Goal: Task Accomplishment & Management: Use online tool/utility

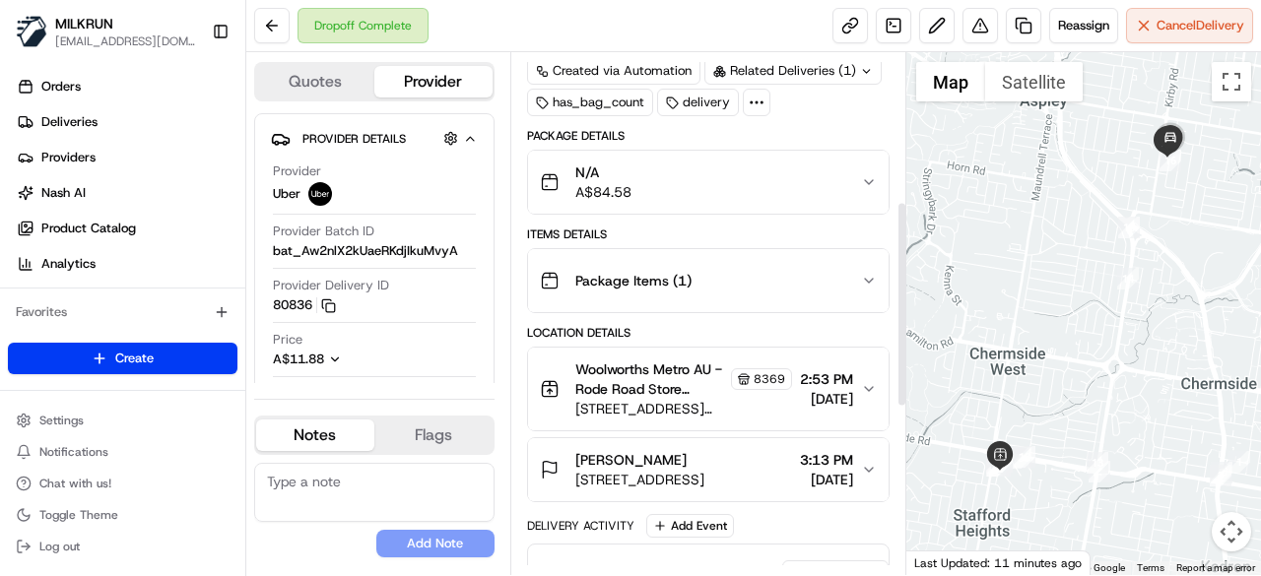
scroll to position [394, 0]
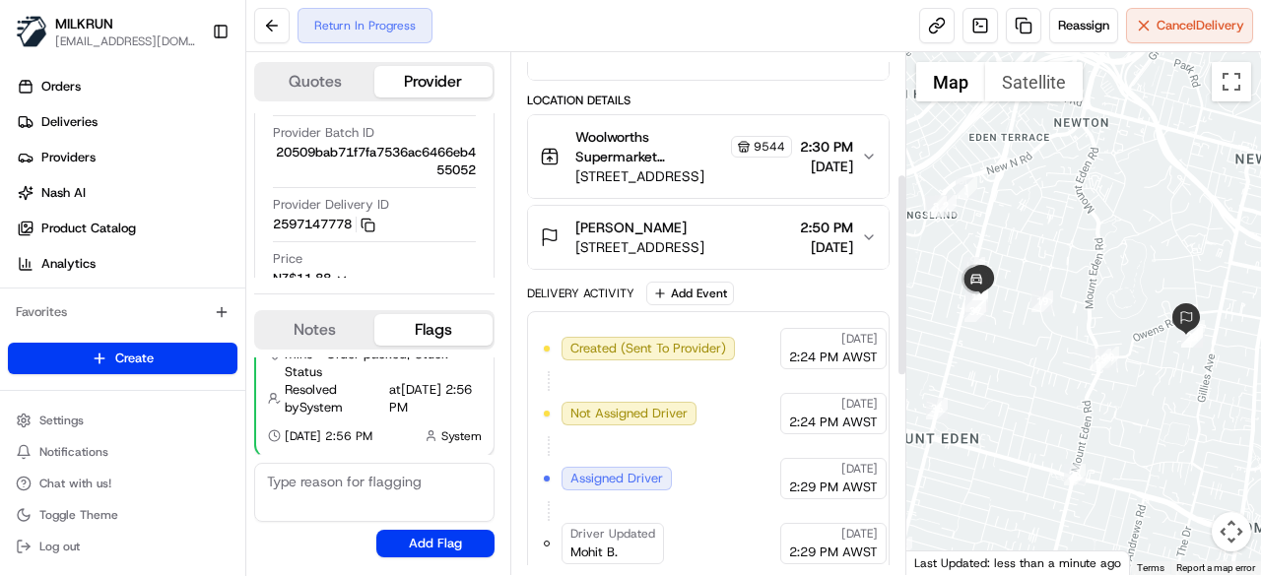
scroll to position [394, 0]
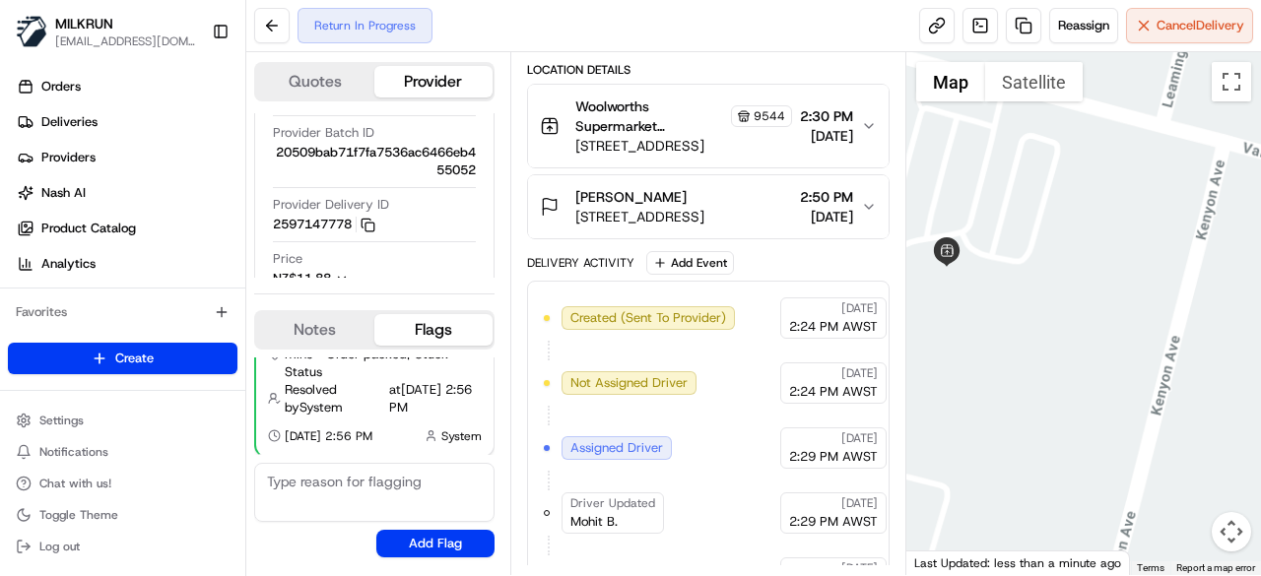
drag, startPoint x: 945, startPoint y: 295, endPoint x: 1060, endPoint y: 313, distance: 115.6
click at [1060, 313] on div at bounding box center [1084, 313] width 356 height 523
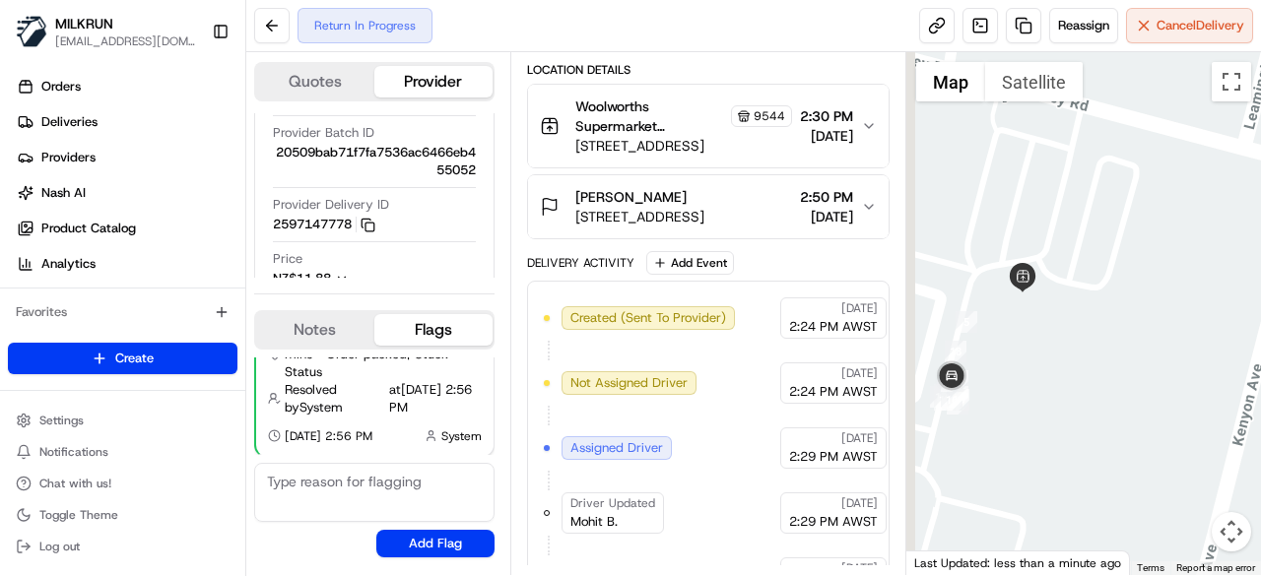
drag, startPoint x: 992, startPoint y: 301, endPoint x: 1085, endPoint y: 337, distance: 100.1
click at [1085, 337] on div at bounding box center [1084, 313] width 356 height 523
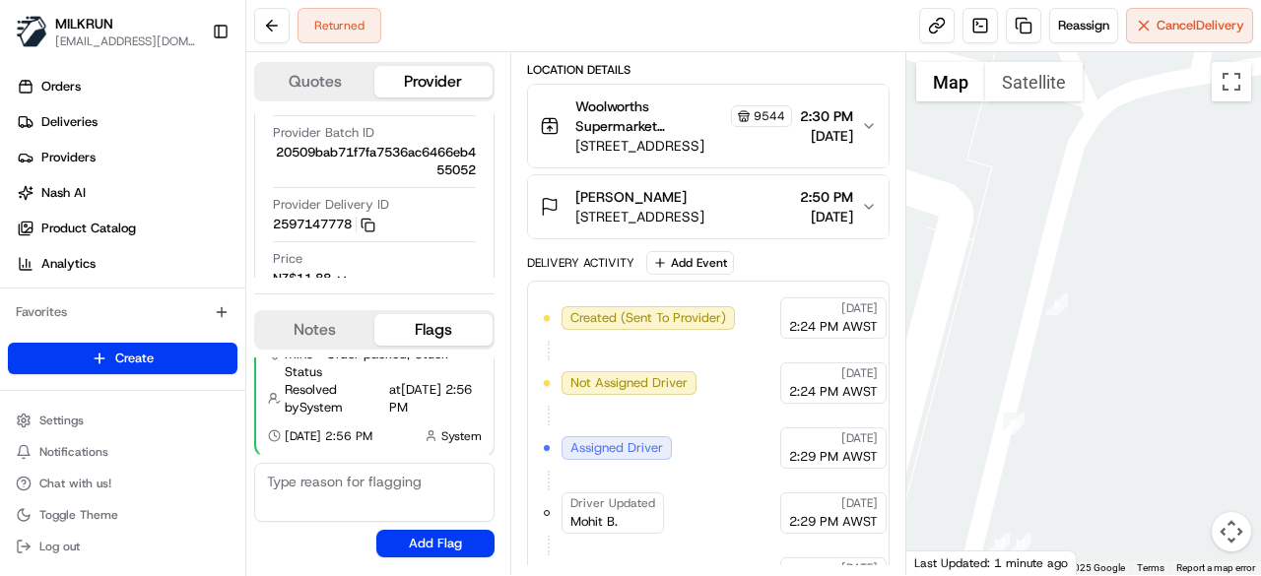
drag, startPoint x: 1015, startPoint y: 373, endPoint x: 1222, endPoint y: 366, distance: 206.9
click at [1222, 366] on div at bounding box center [1084, 313] width 356 height 523
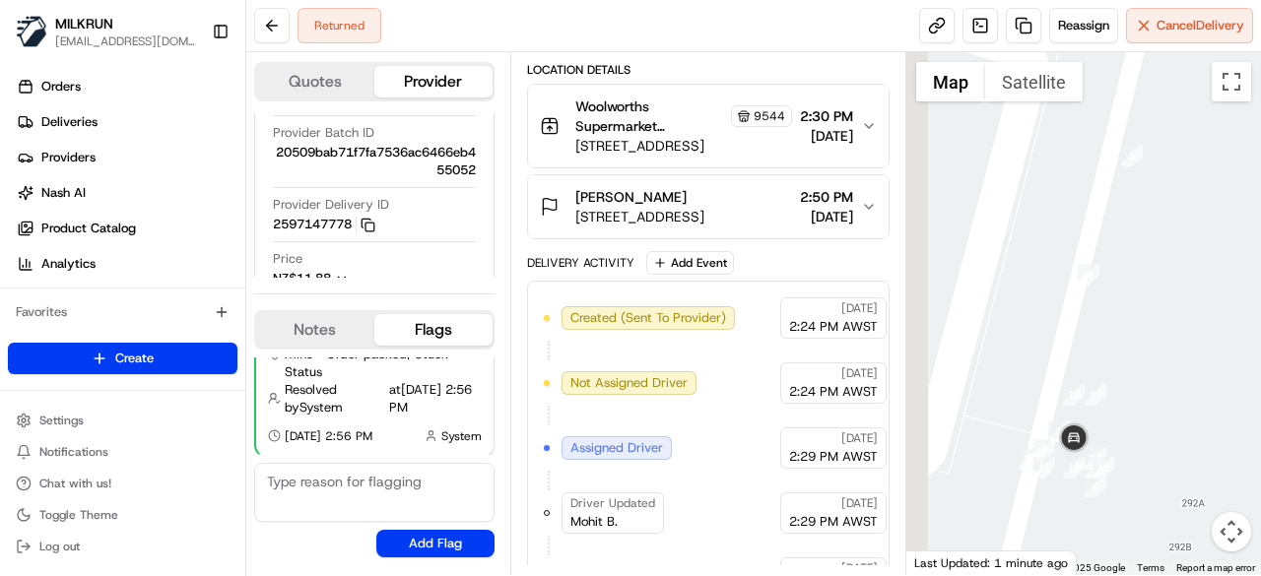
drag, startPoint x: 988, startPoint y: 403, endPoint x: 1032, endPoint y: 248, distance: 160.9
click at [1032, 248] on div at bounding box center [1084, 313] width 356 height 523
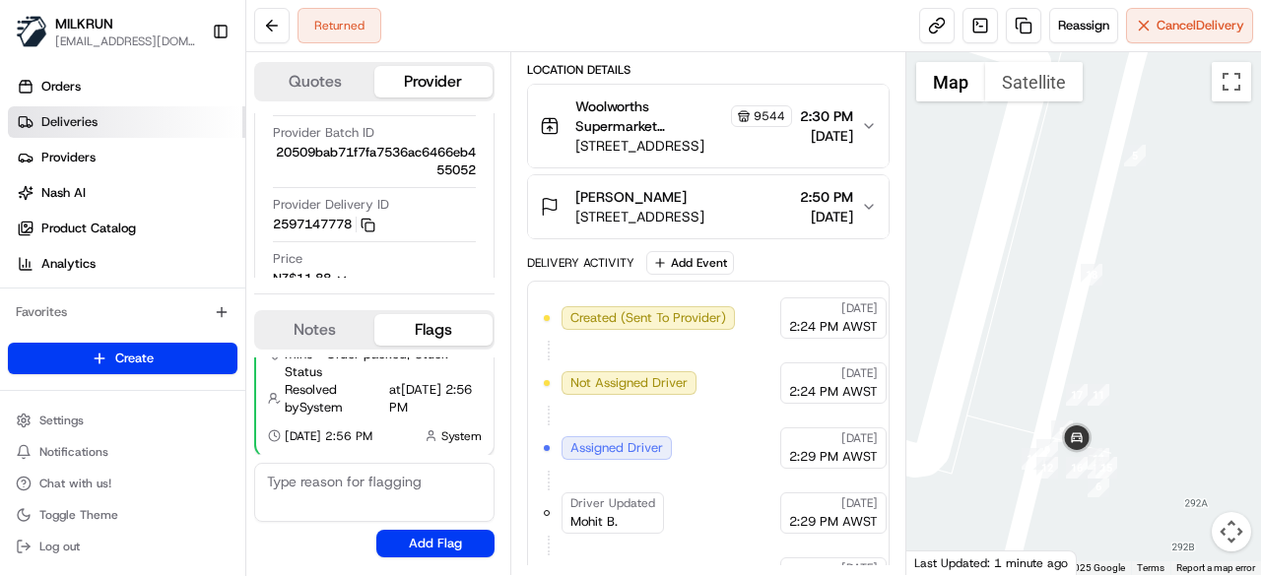
click at [64, 115] on span "Deliveries" at bounding box center [69, 122] width 56 height 18
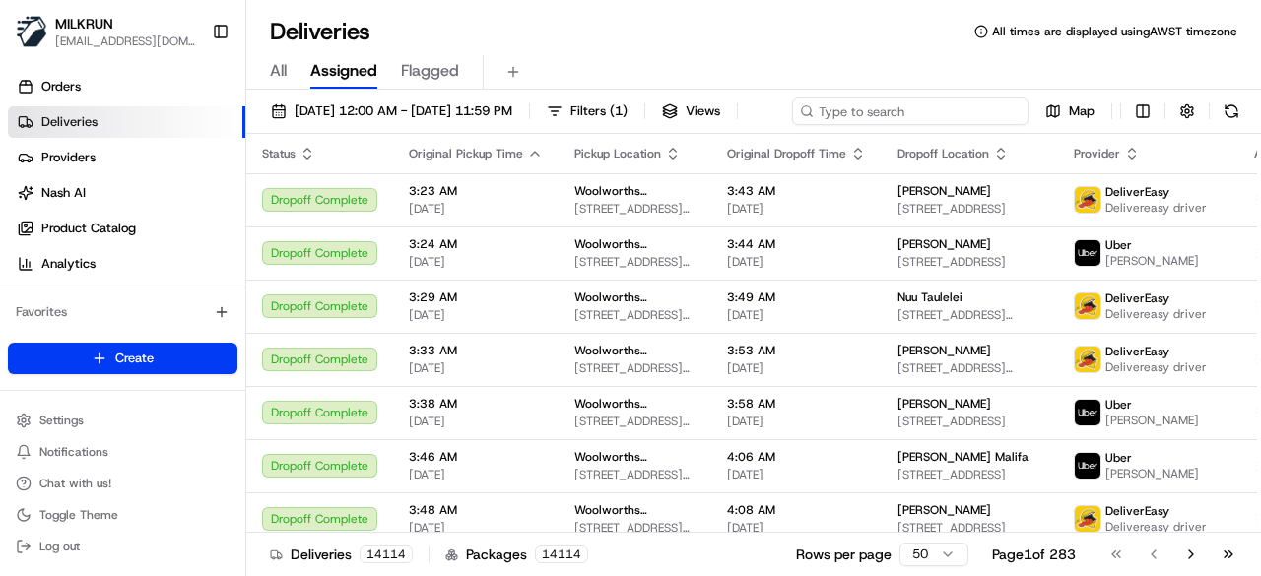
click at [989, 101] on div "23/08/2025 12:00 AM - 23/08/2025 11:59 PM Filters ( 1 ) Views Map" at bounding box center [753, 116] width 1014 height 36
paste input "7bc6d651-be2d-4be3-ac89-a47f38e43406"
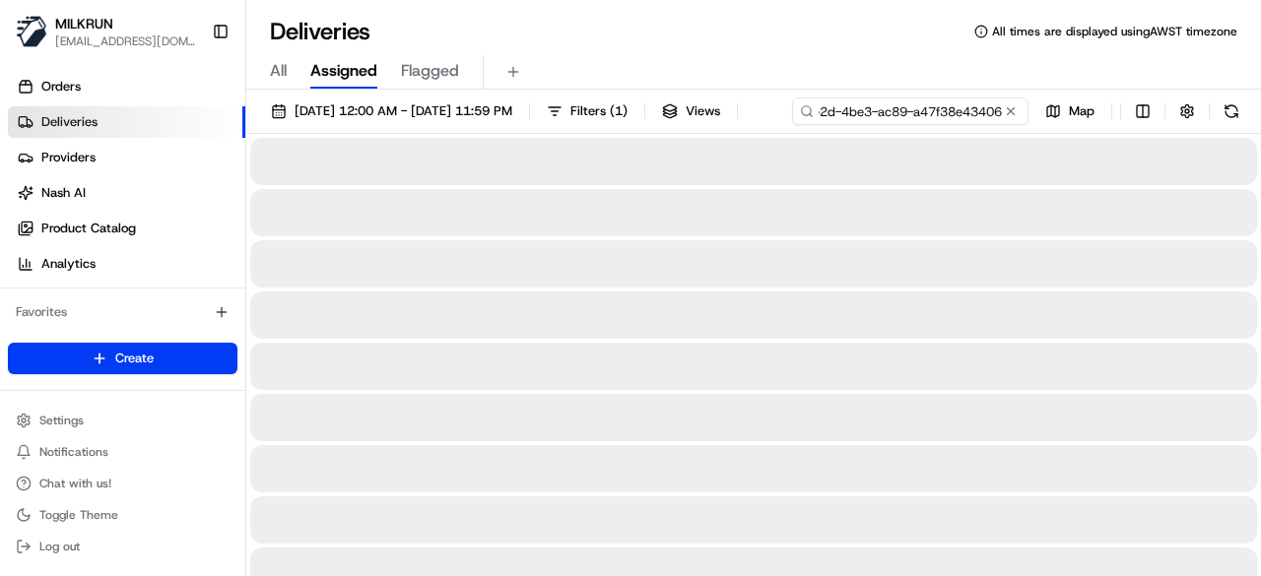
type input "7bc6d651-be2d-4be3-ac89-a47f38e43406"
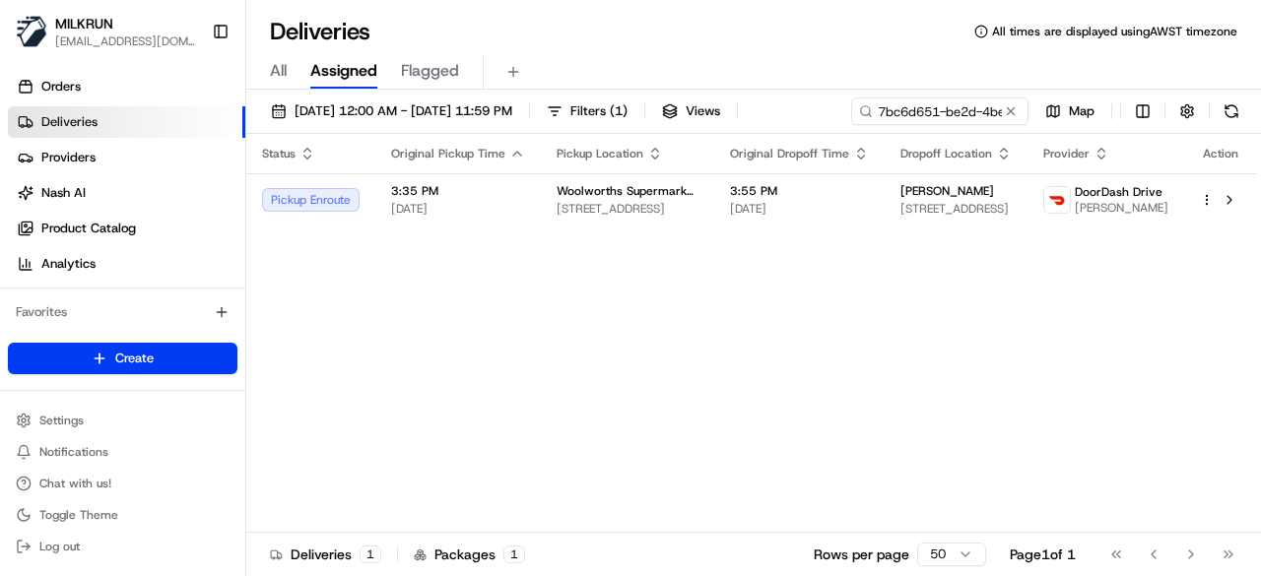
click at [626, 231] on div "Status Original Pickup Time Pickup Location Original Dropoff Time Dropoff Locat…" at bounding box center [751, 333] width 1010 height 399
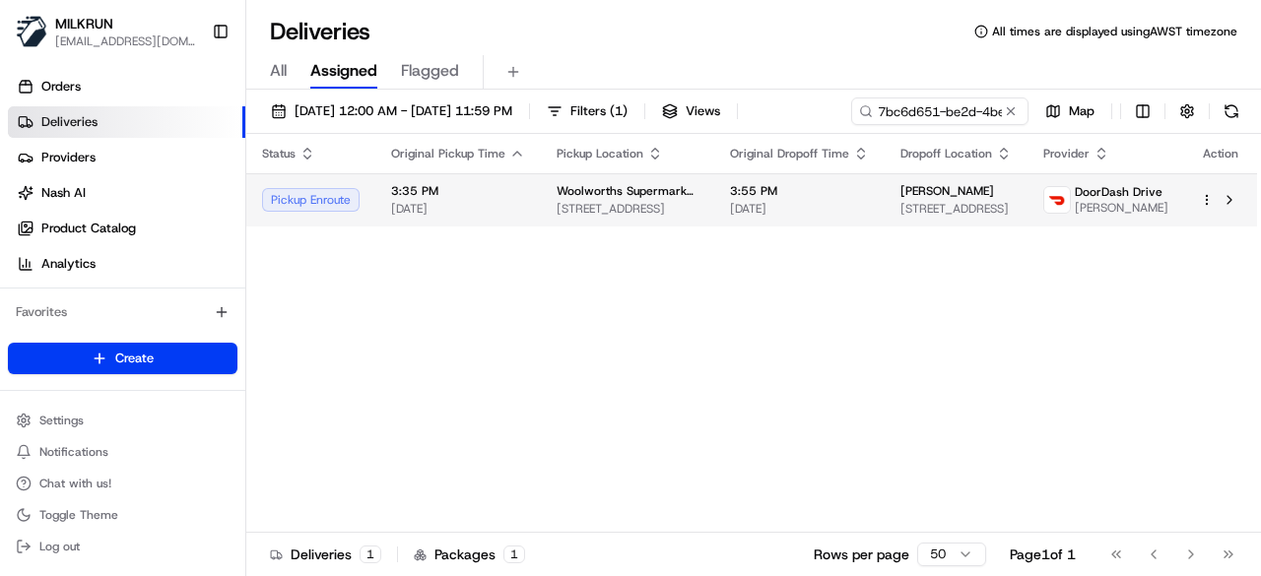
click at [628, 208] on span "1101 Stud Road, Rowville, VIC 3178, AU" at bounding box center [627, 209] width 142 height 16
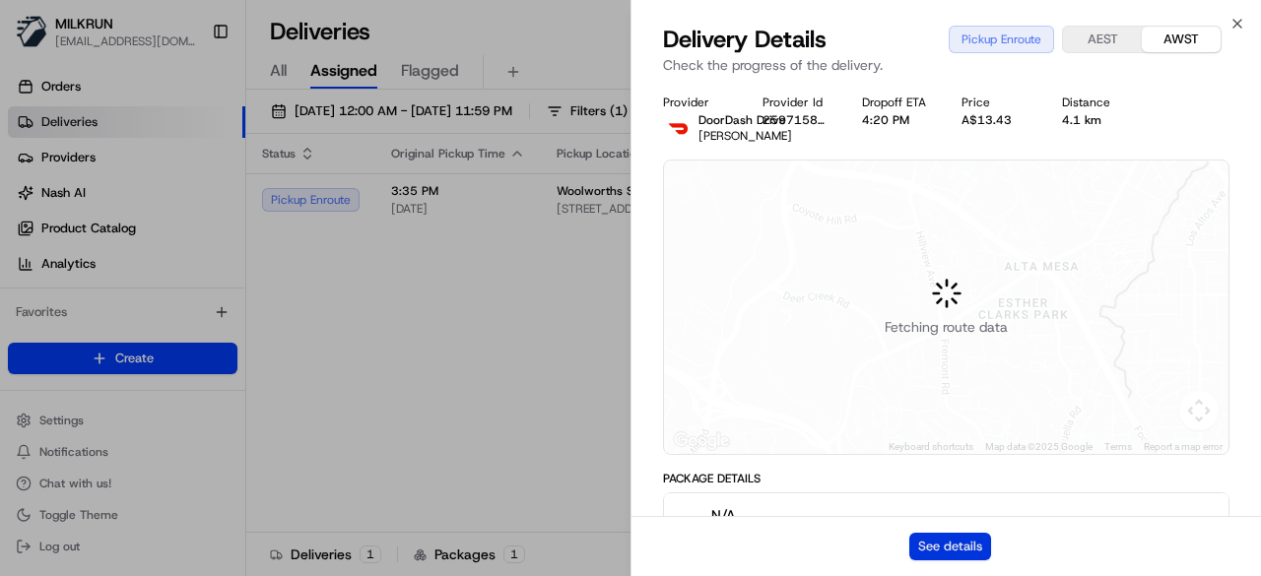
click at [975, 547] on button "See details" at bounding box center [950, 547] width 82 height 28
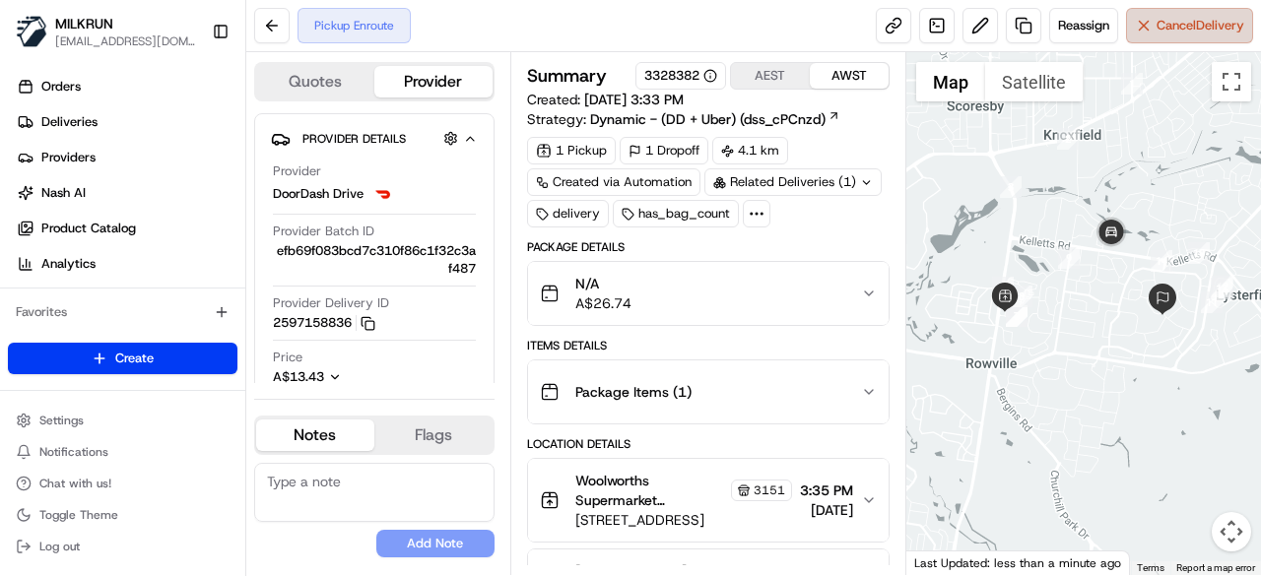
click at [1156, 40] on button "Cancel Delivery" at bounding box center [1189, 25] width 127 height 35
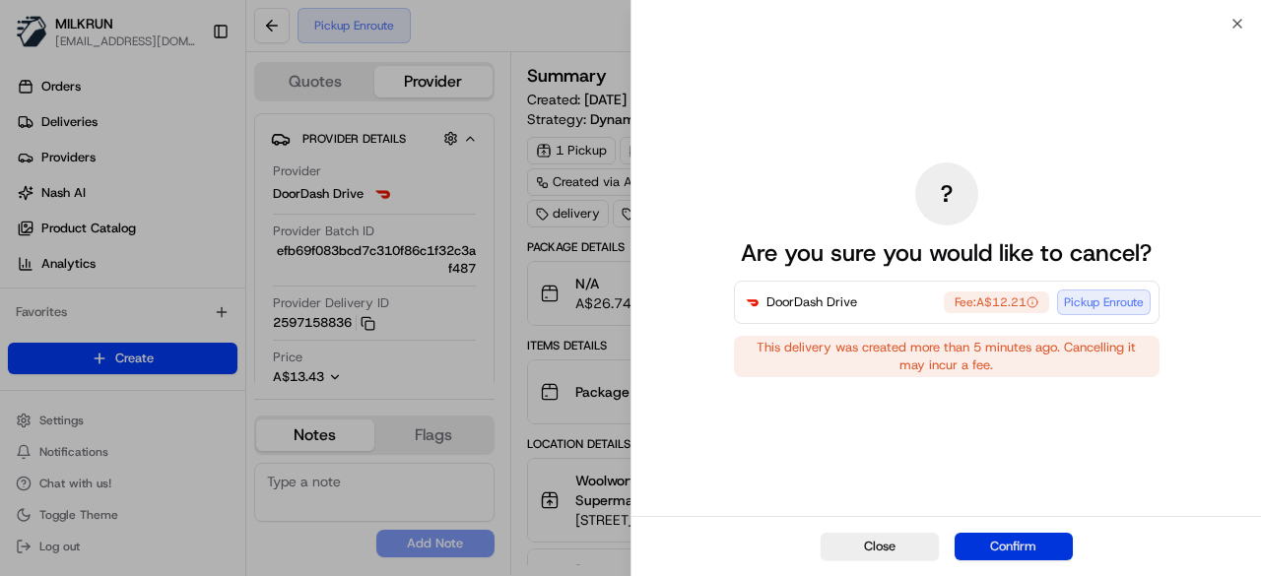
click at [1056, 540] on button "Confirm" at bounding box center [1013, 547] width 118 height 28
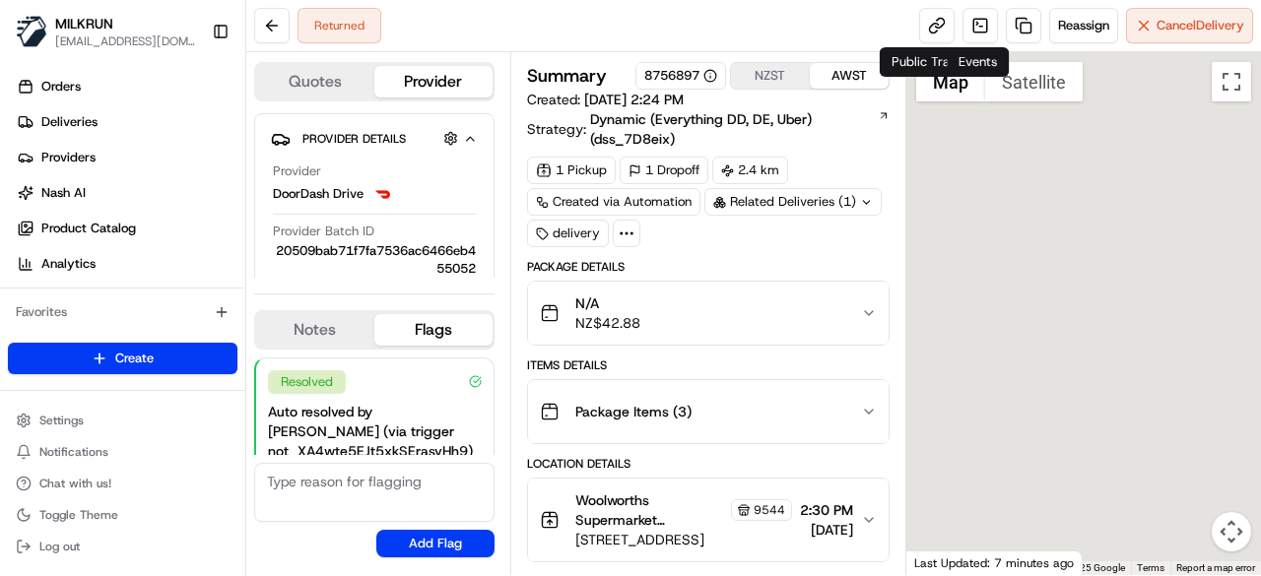
scroll to position [159, 0]
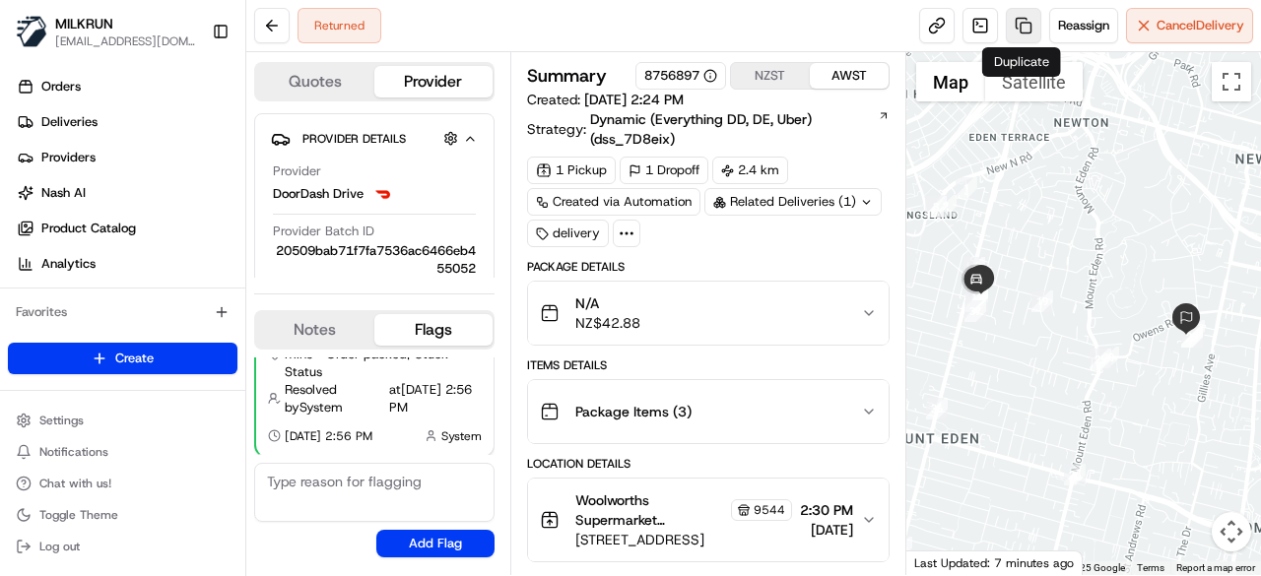
click at [1022, 21] on link at bounding box center [1023, 25] width 35 height 35
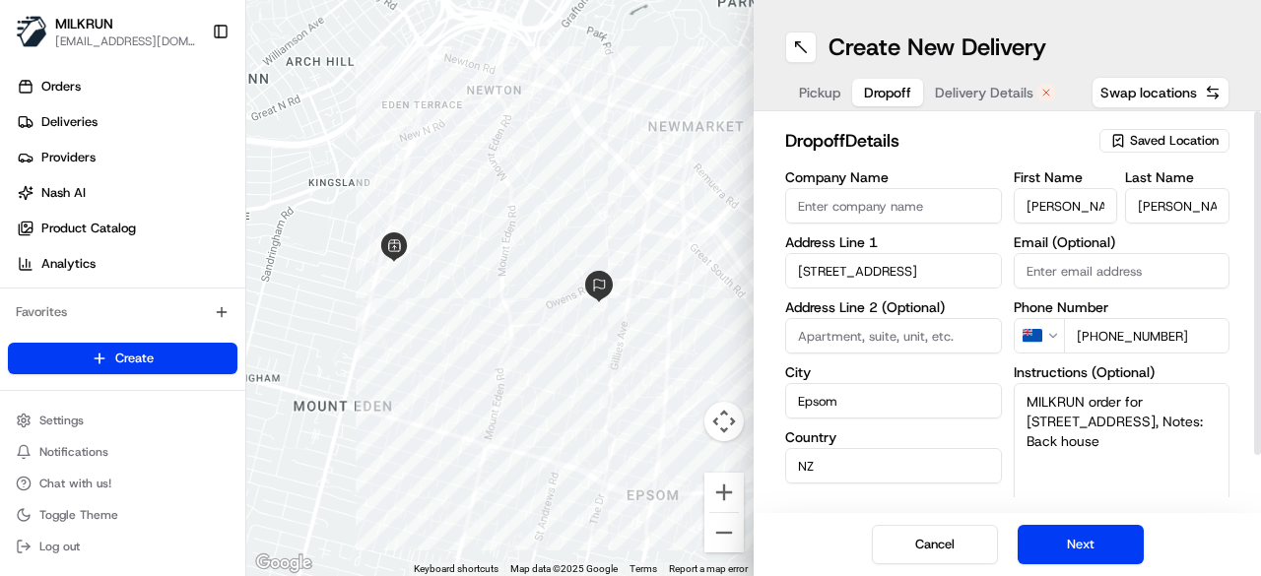
click at [888, 88] on span "Dropoff" at bounding box center [887, 93] width 47 height 20
click at [957, 87] on span "Delivery Details" at bounding box center [984, 93] width 98 height 20
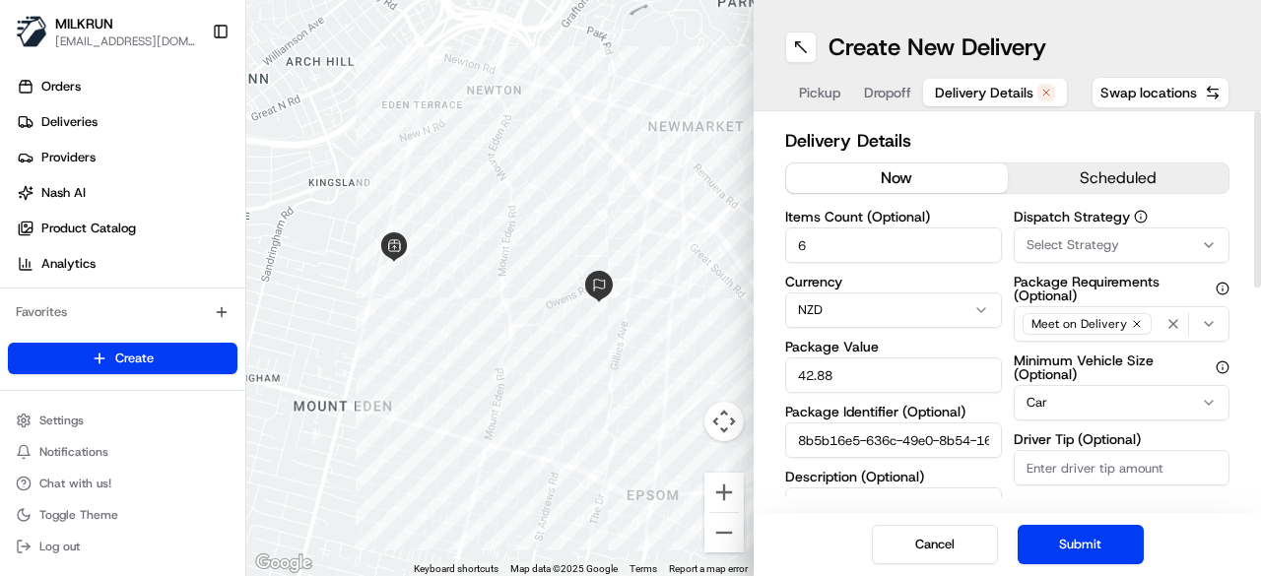
click at [904, 170] on button "now" at bounding box center [897, 178] width 222 height 30
click at [1092, 537] on button "Submit" at bounding box center [1080, 544] width 126 height 39
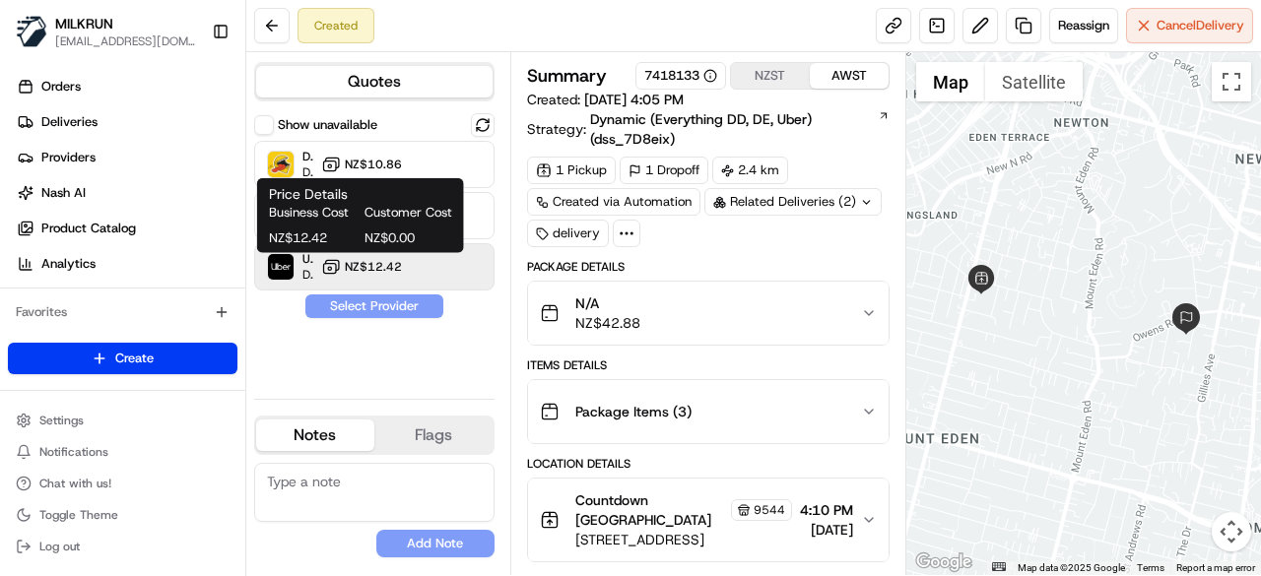
click at [373, 269] on span "NZ$12.42" at bounding box center [373, 267] width 57 height 16
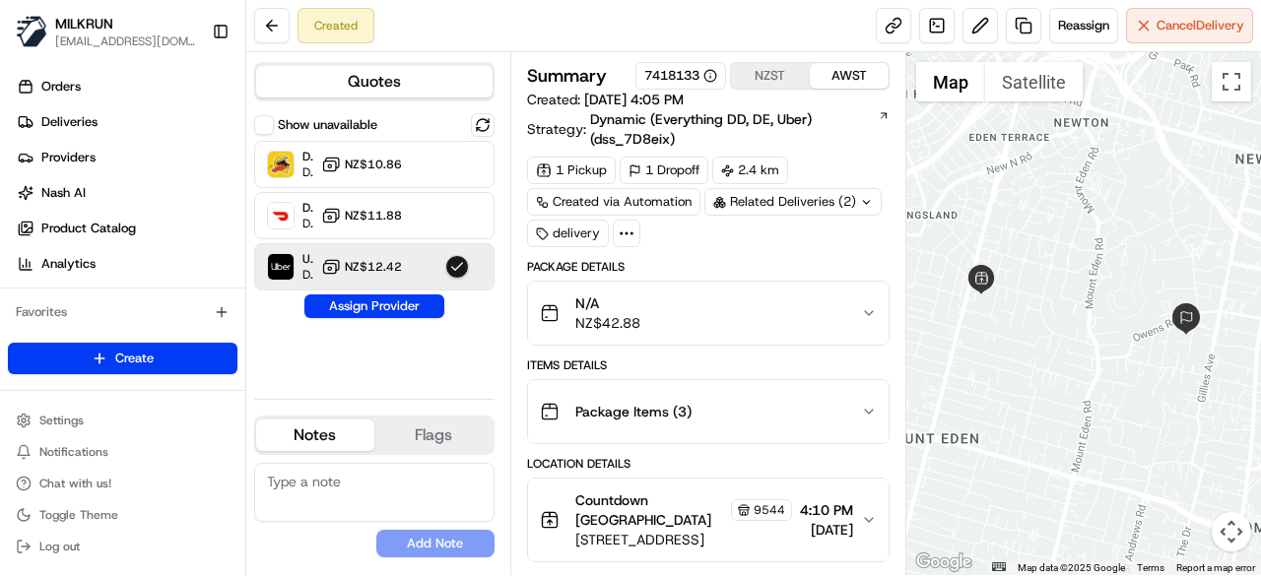
click at [391, 300] on button "Assign Provider" at bounding box center [374, 306] width 140 height 24
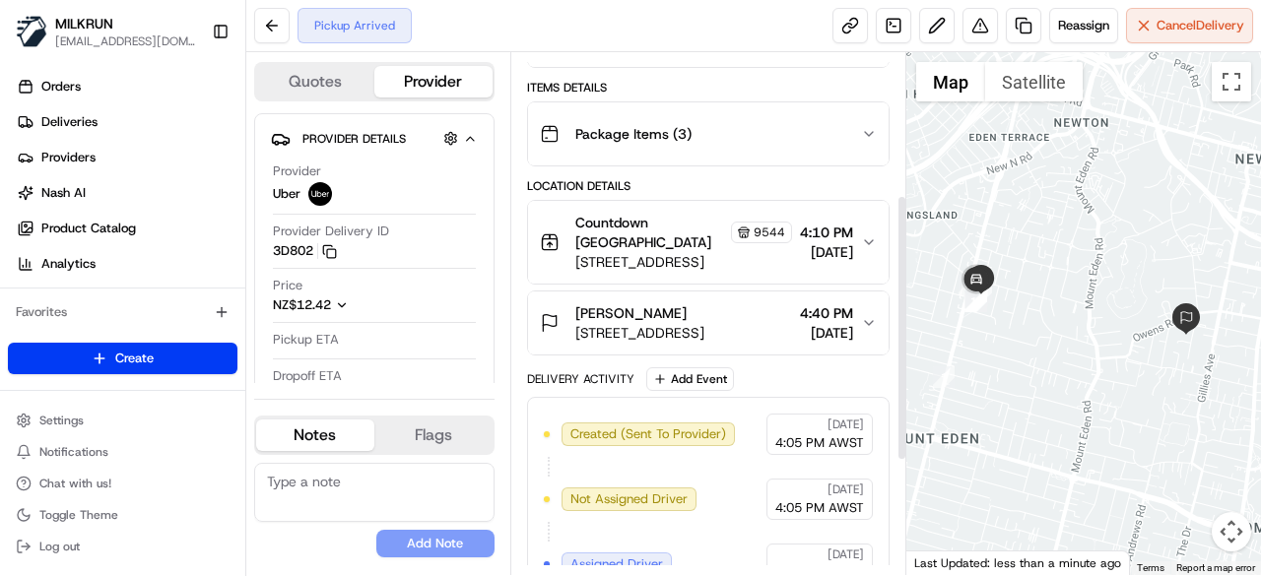
scroll to position [295, 0]
